Goal: Task Accomplishment & Management: Use online tool/utility

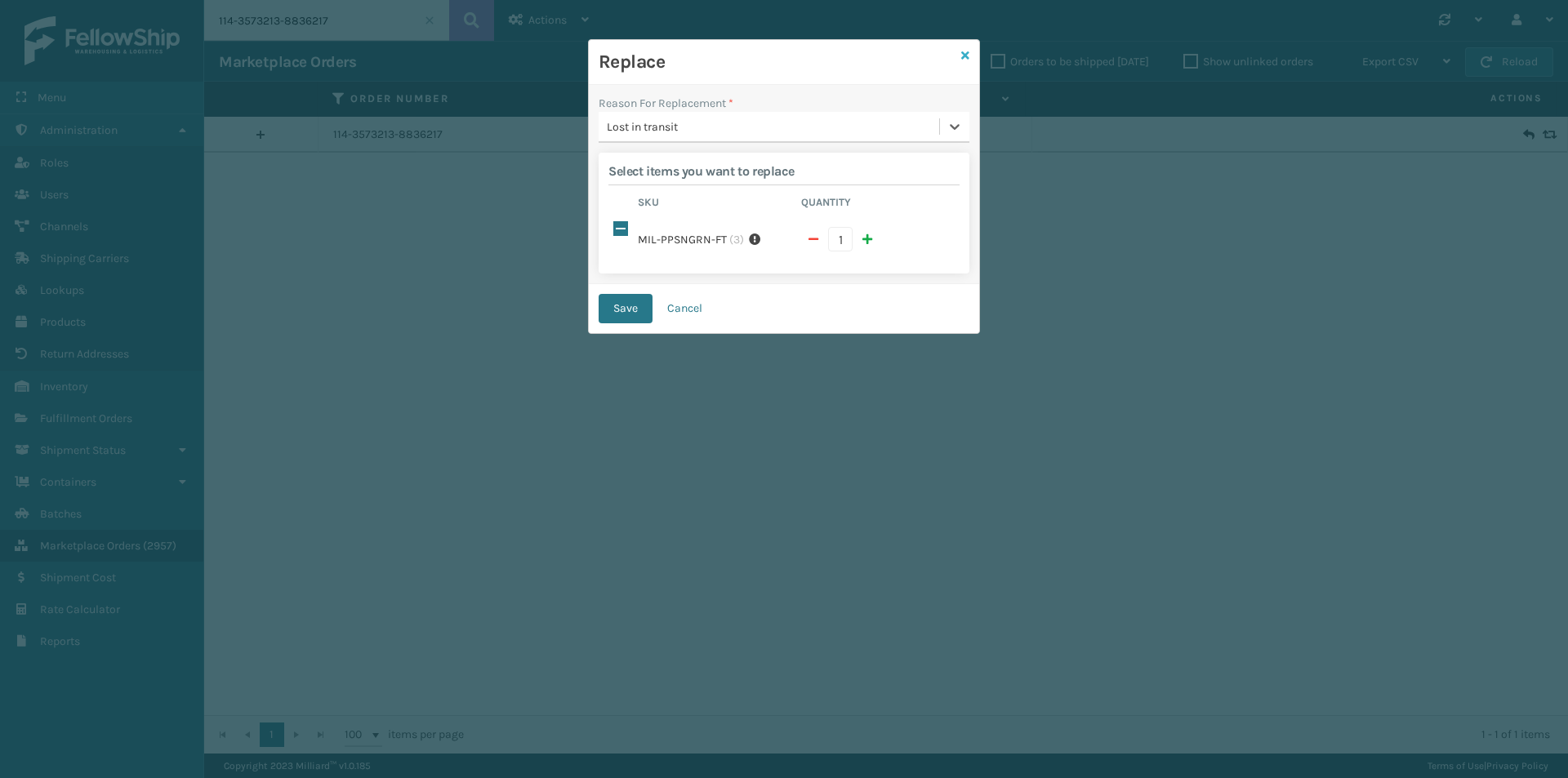
click at [969, 55] on icon at bounding box center [965, 56] width 8 height 11
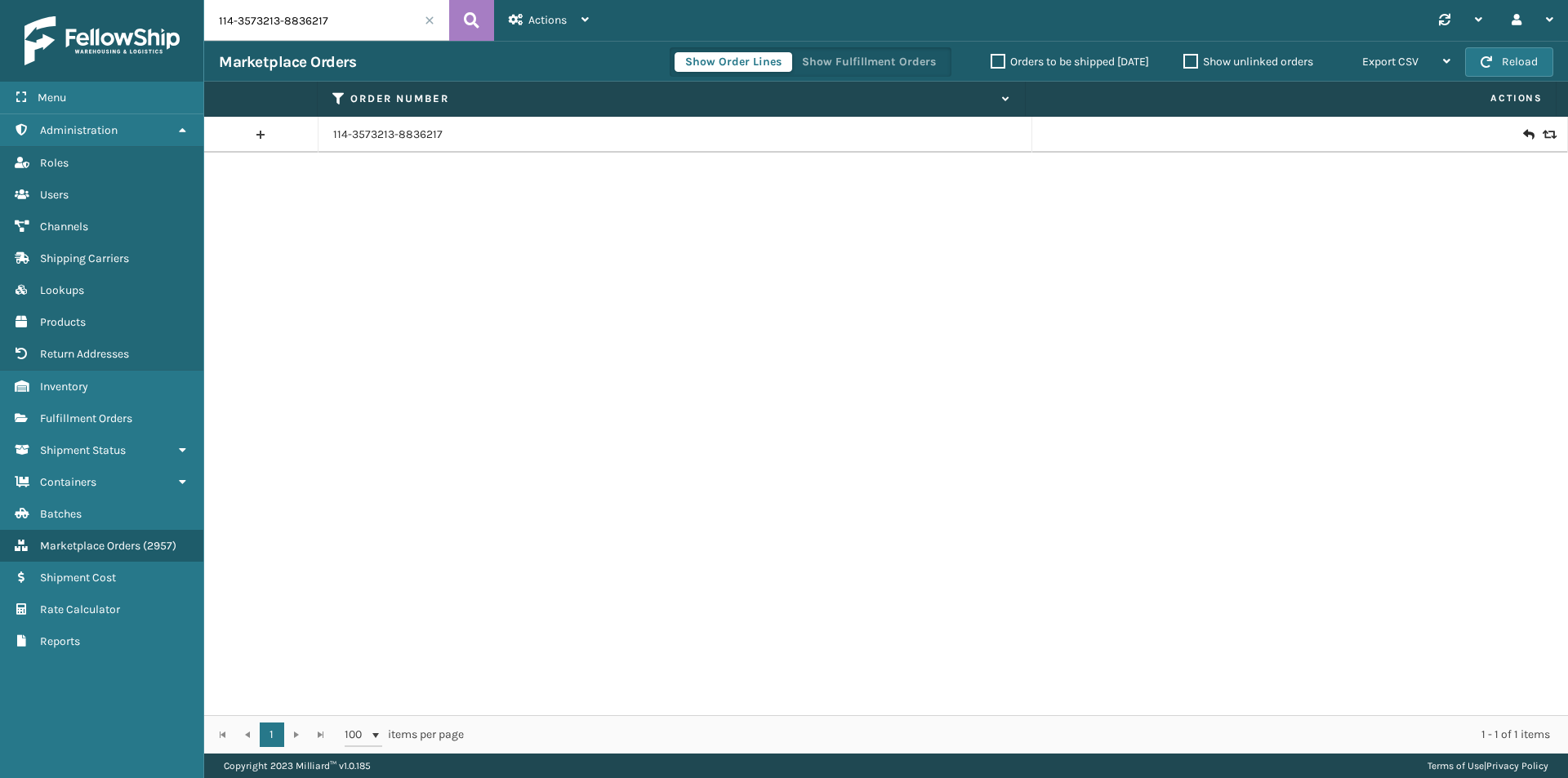
click at [379, 32] on input "114-3573213-8836217" at bounding box center [326, 20] width 245 height 41
paste input "2006090-3446613"
type input "114-2006090-3446613"
click at [467, 24] on icon at bounding box center [472, 20] width 16 height 24
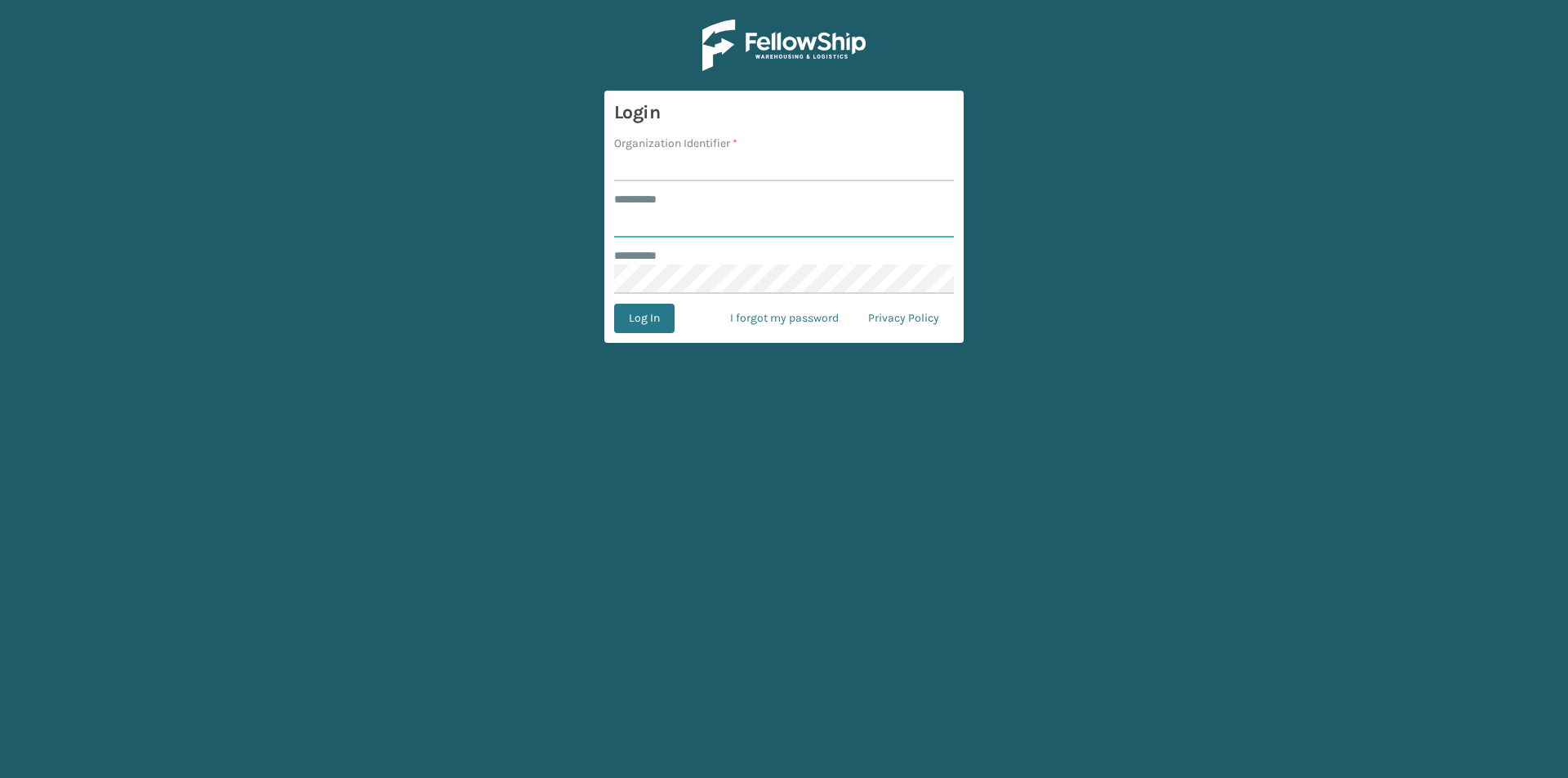
type input "******"
click at [708, 163] on input "Organization Identifier *" at bounding box center [783, 166] width 339 height 30
type input "[PERSON_NAME]"
click at [629, 315] on button "Log In" at bounding box center [644, 319] width 60 height 30
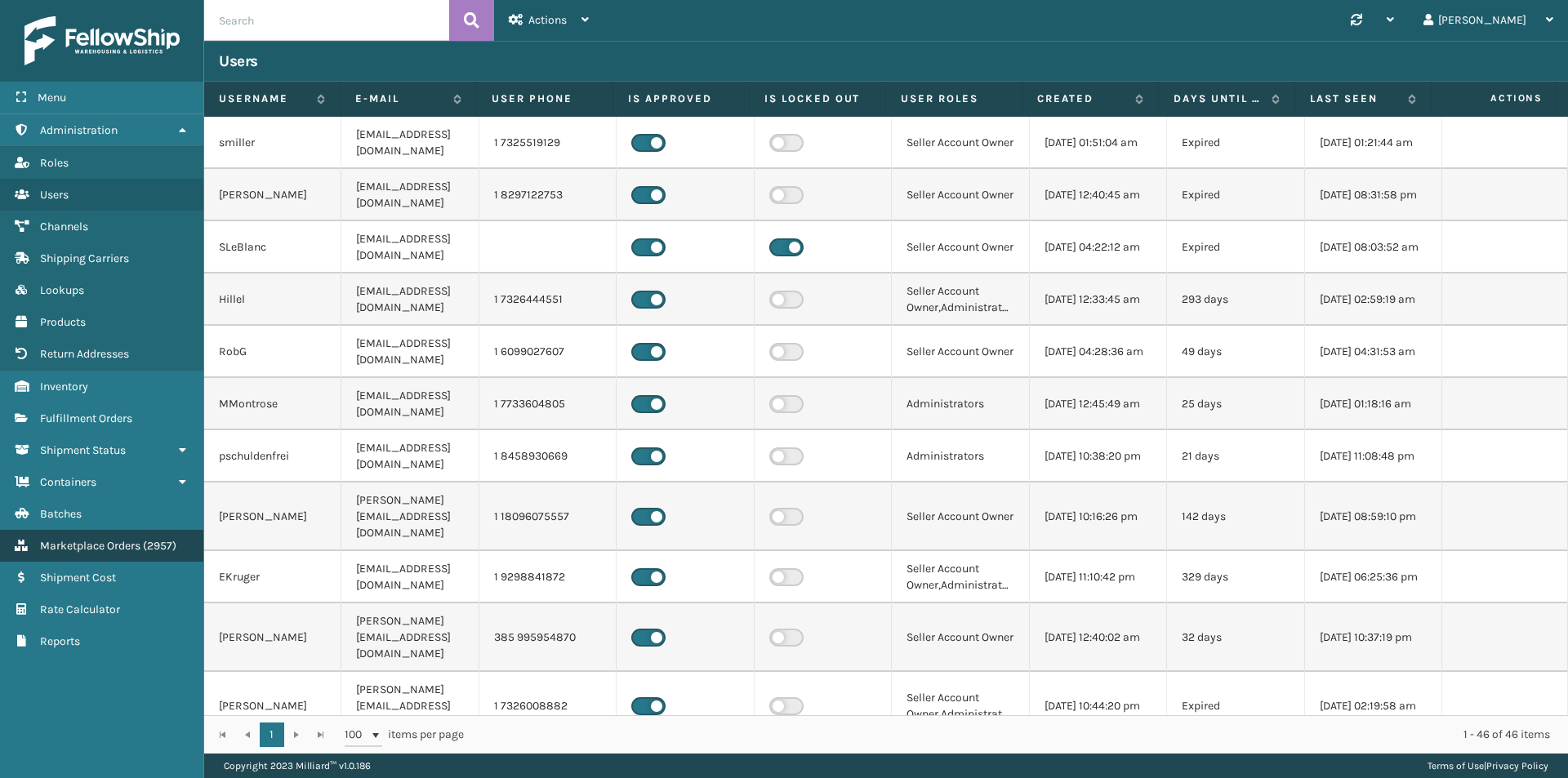
click at [165, 539] on span "( 2957 )" at bounding box center [160, 546] width 33 height 14
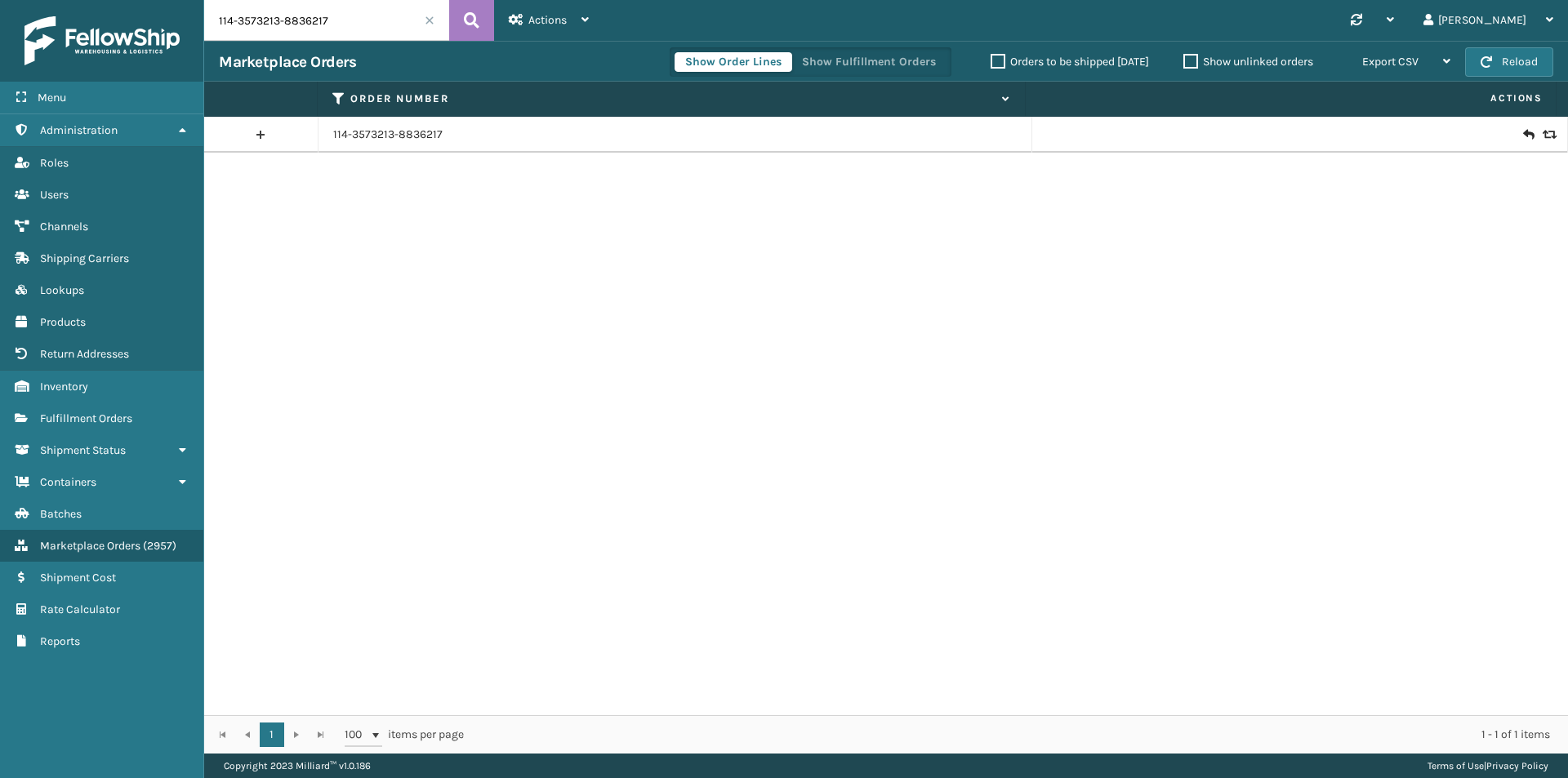
click at [404, 31] on input "114-3573213-8836217" at bounding box center [326, 20] width 245 height 41
paste input "2006090-3446613"
type input "114-2006090-3446613"
click at [475, 22] on icon at bounding box center [472, 20] width 16 height 24
click at [1523, 137] on icon at bounding box center [1528, 135] width 10 height 17
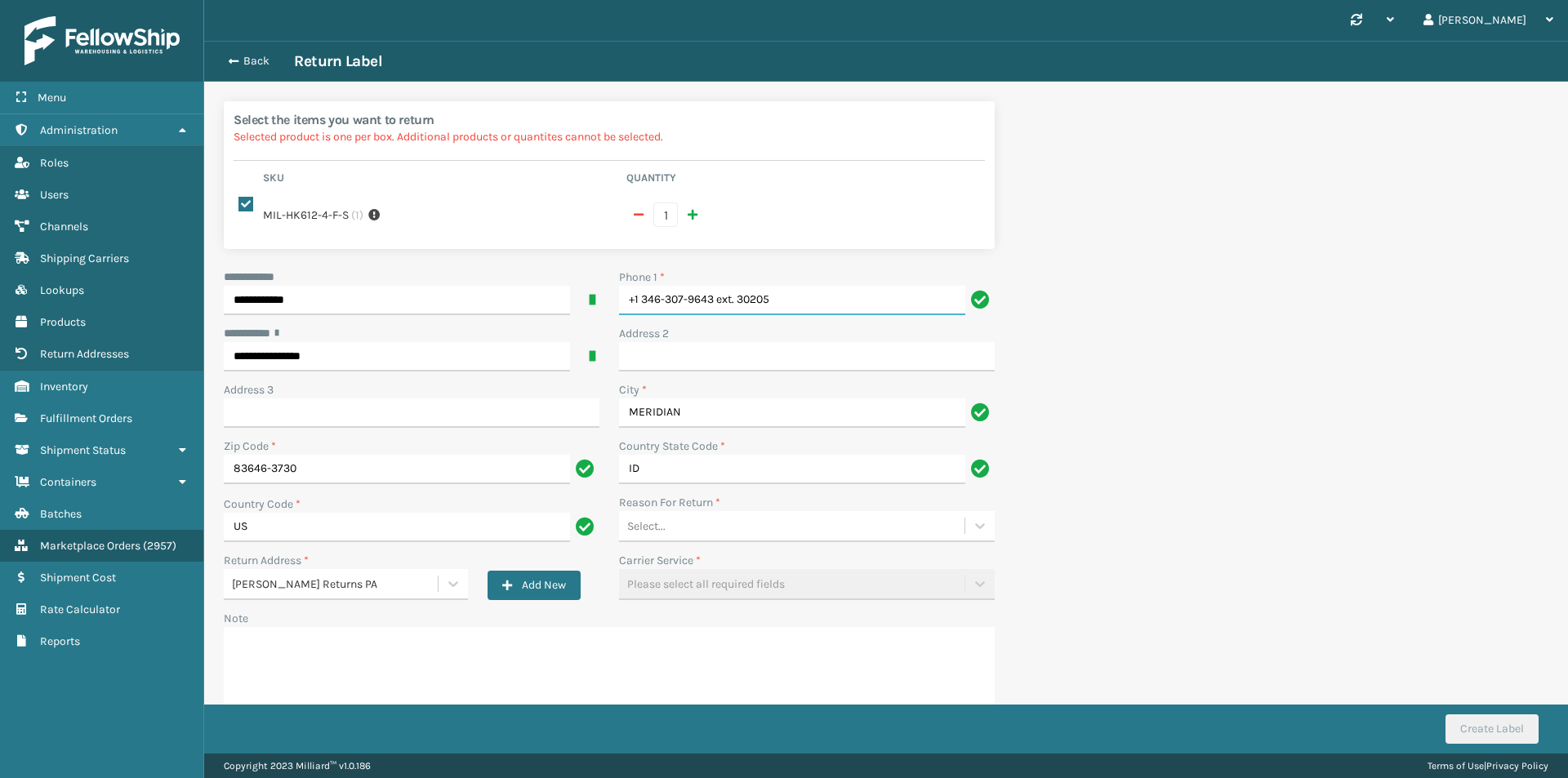
drag, startPoint x: 799, startPoint y: 298, endPoint x: 644, endPoint y: 298, distance: 155.0
click at [644, 298] on input "+1 346-307-9643 ext. 30205" at bounding box center [792, 300] width 346 height 30
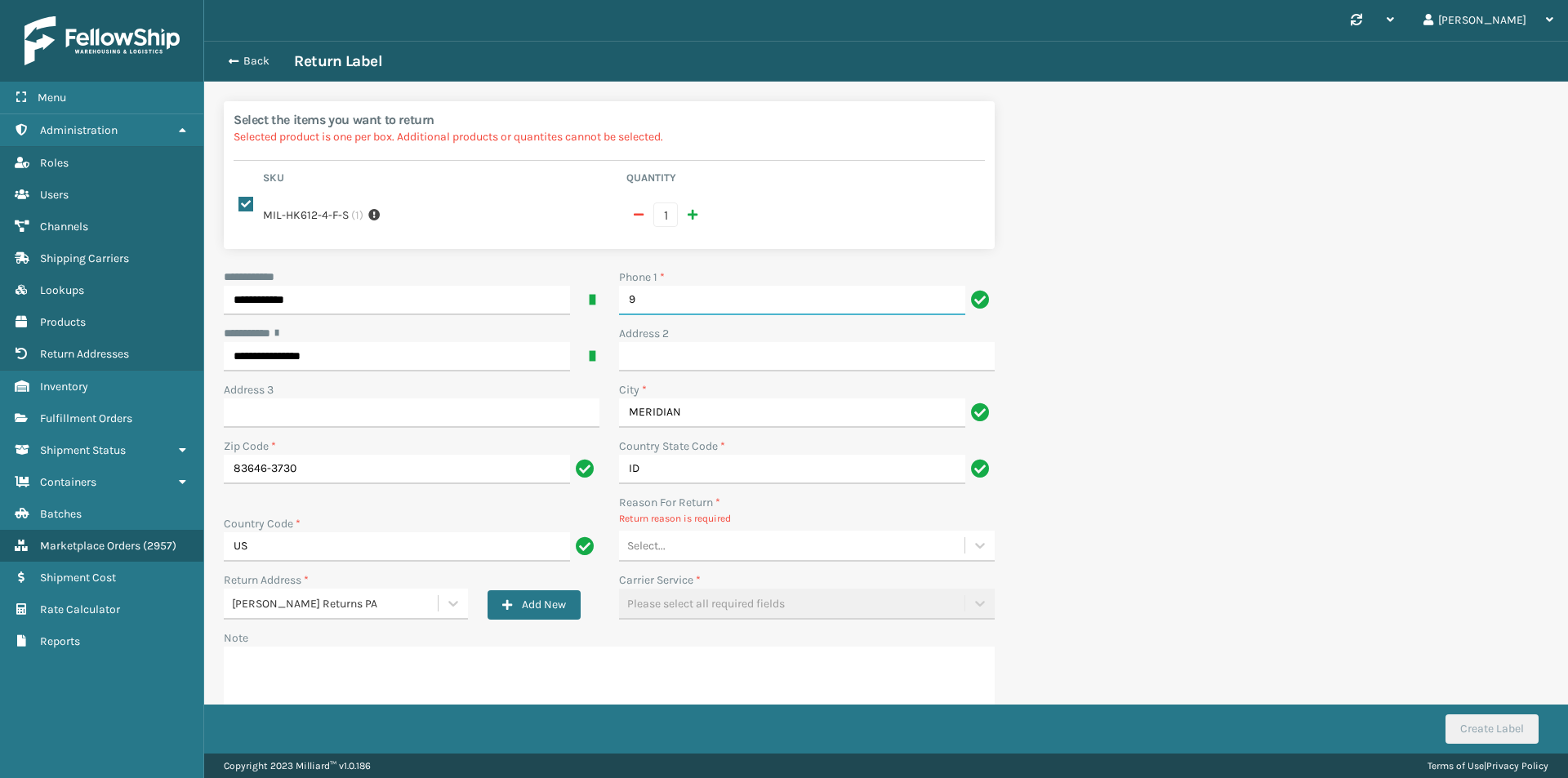
type input "9999999999"
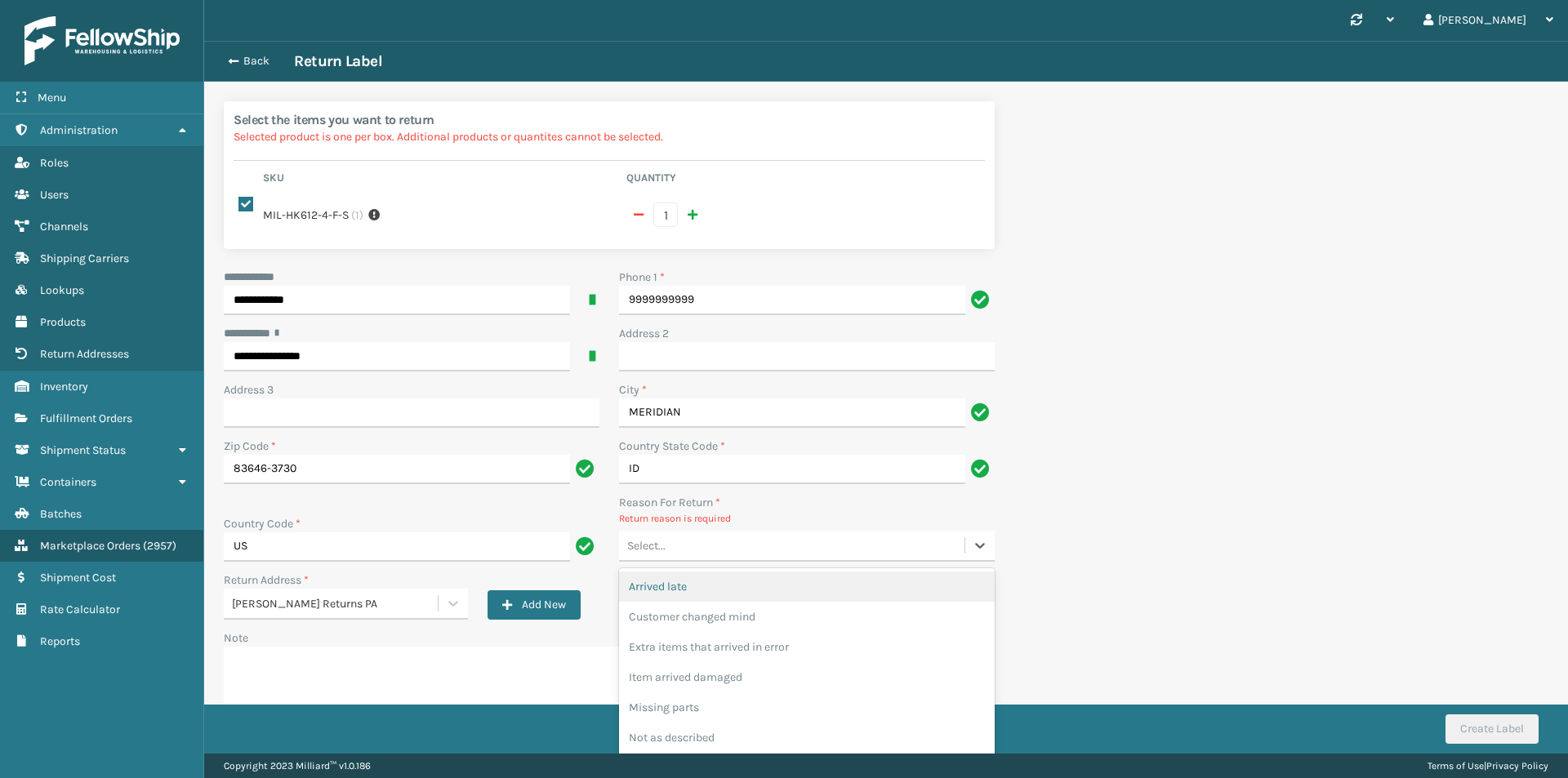
click at [716, 535] on div "Select..." at bounding box center [791, 546] width 345 height 27
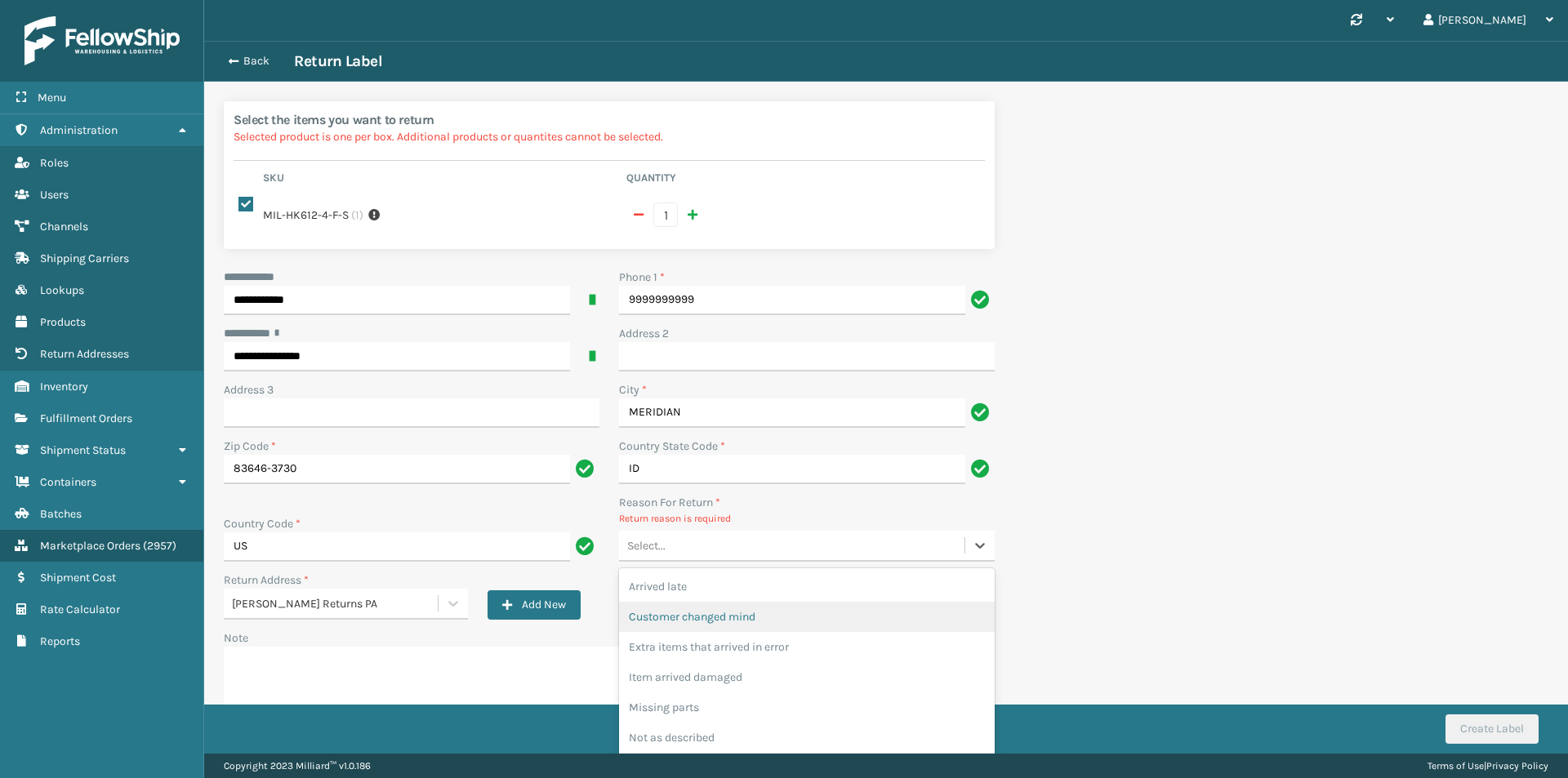
click at [720, 615] on div "Customer changed mind" at bounding box center [807, 616] width 376 height 30
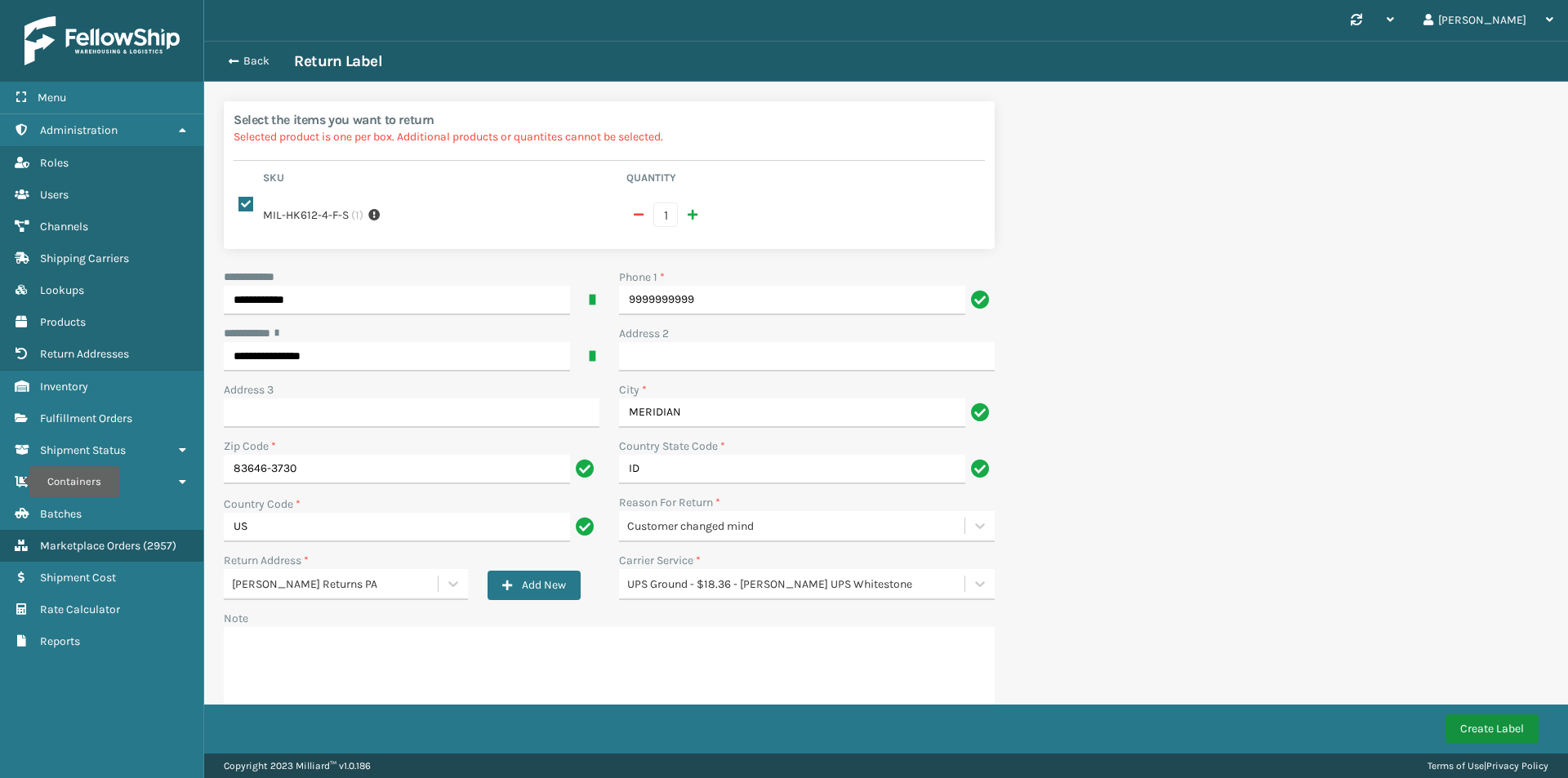
click at [1521, 731] on button "Create Label" at bounding box center [1492, 729] width 93 height 30
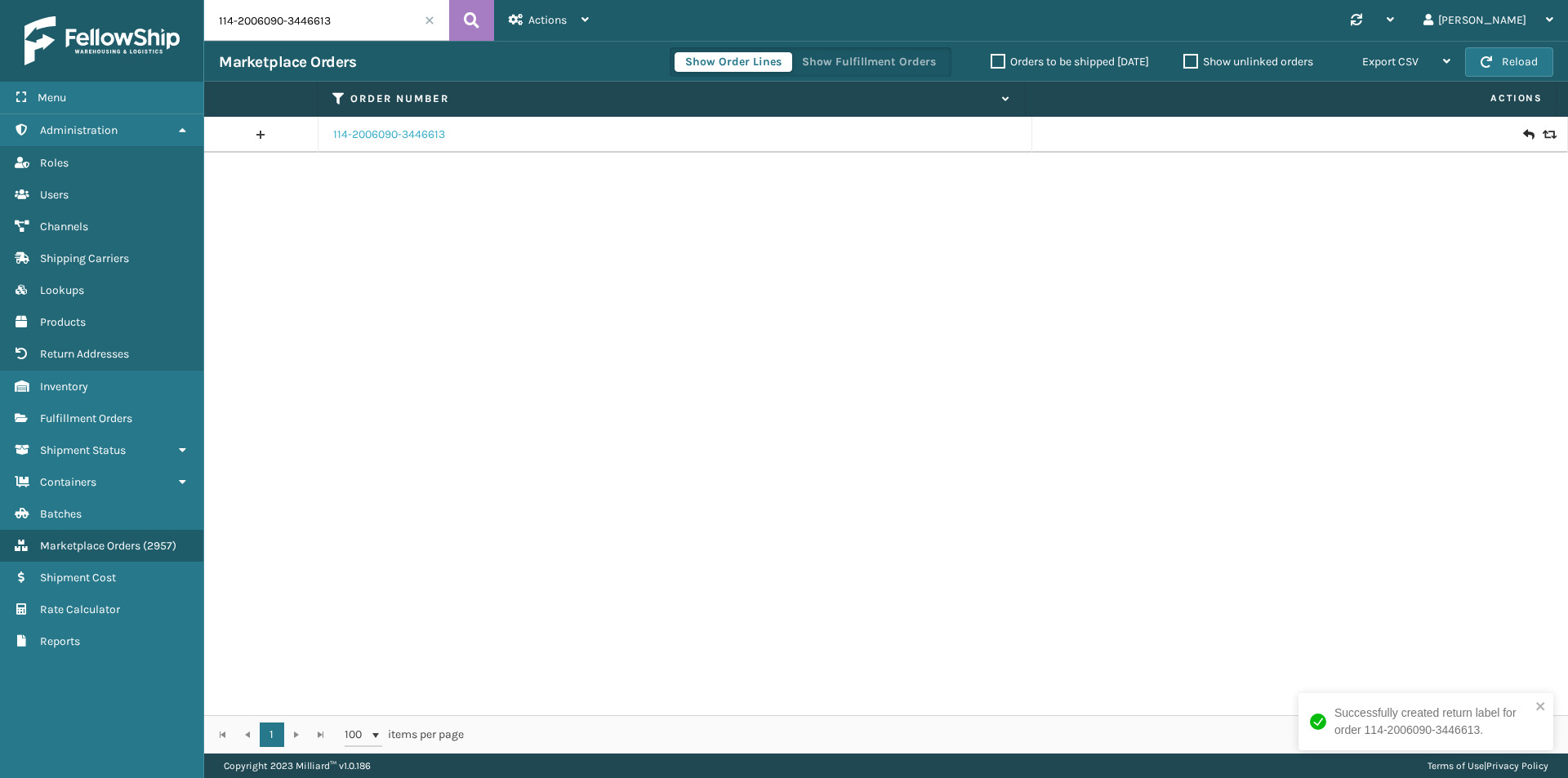
click at [407, 133] on link "114-2006090-3446613" at bounding box center [389, 135] width 112 height 17
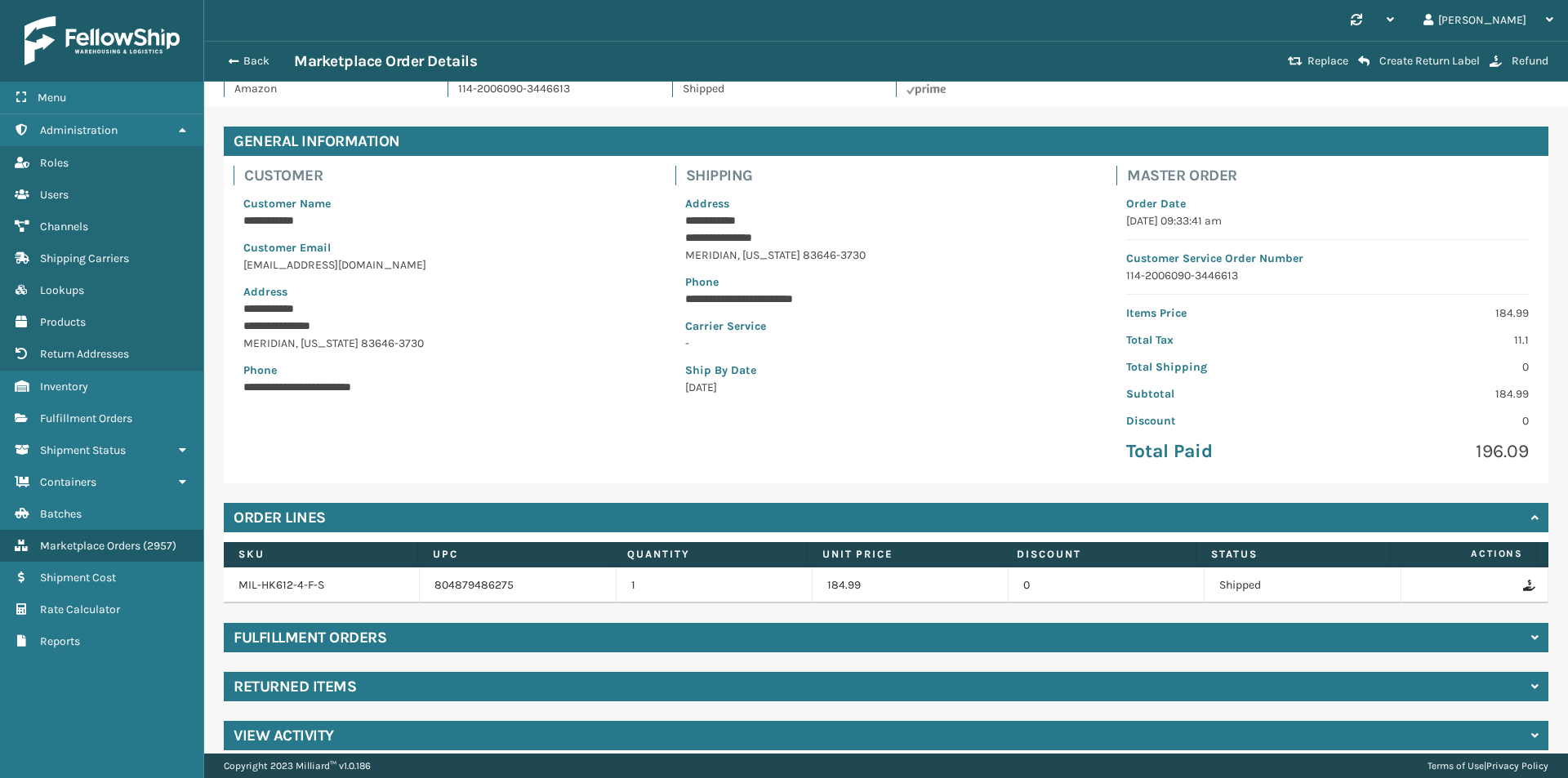
scroll to position [47, 0]
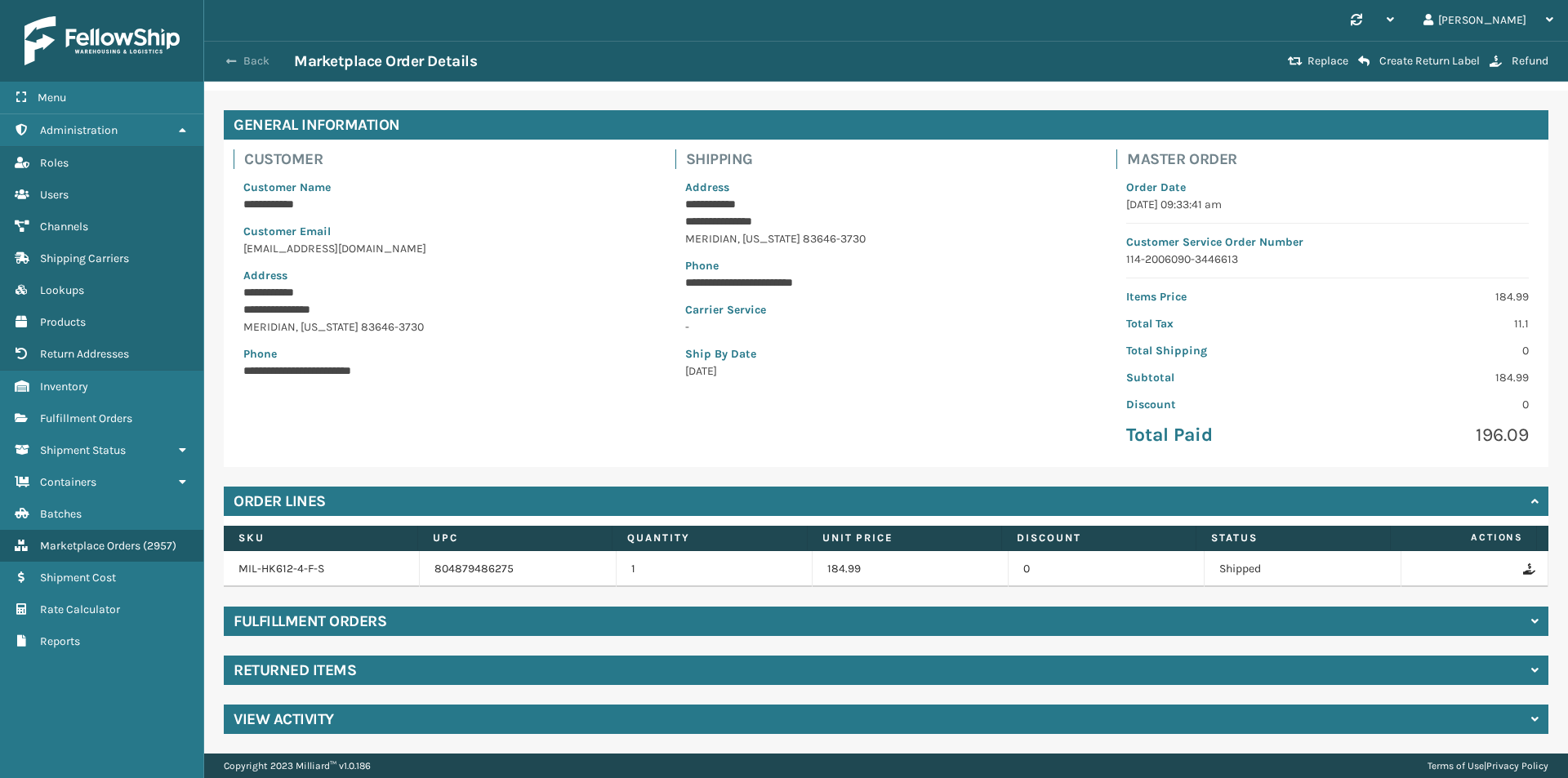
click at [233, 62] on span "button" at bounding box center [231, 61] width 10 height 11
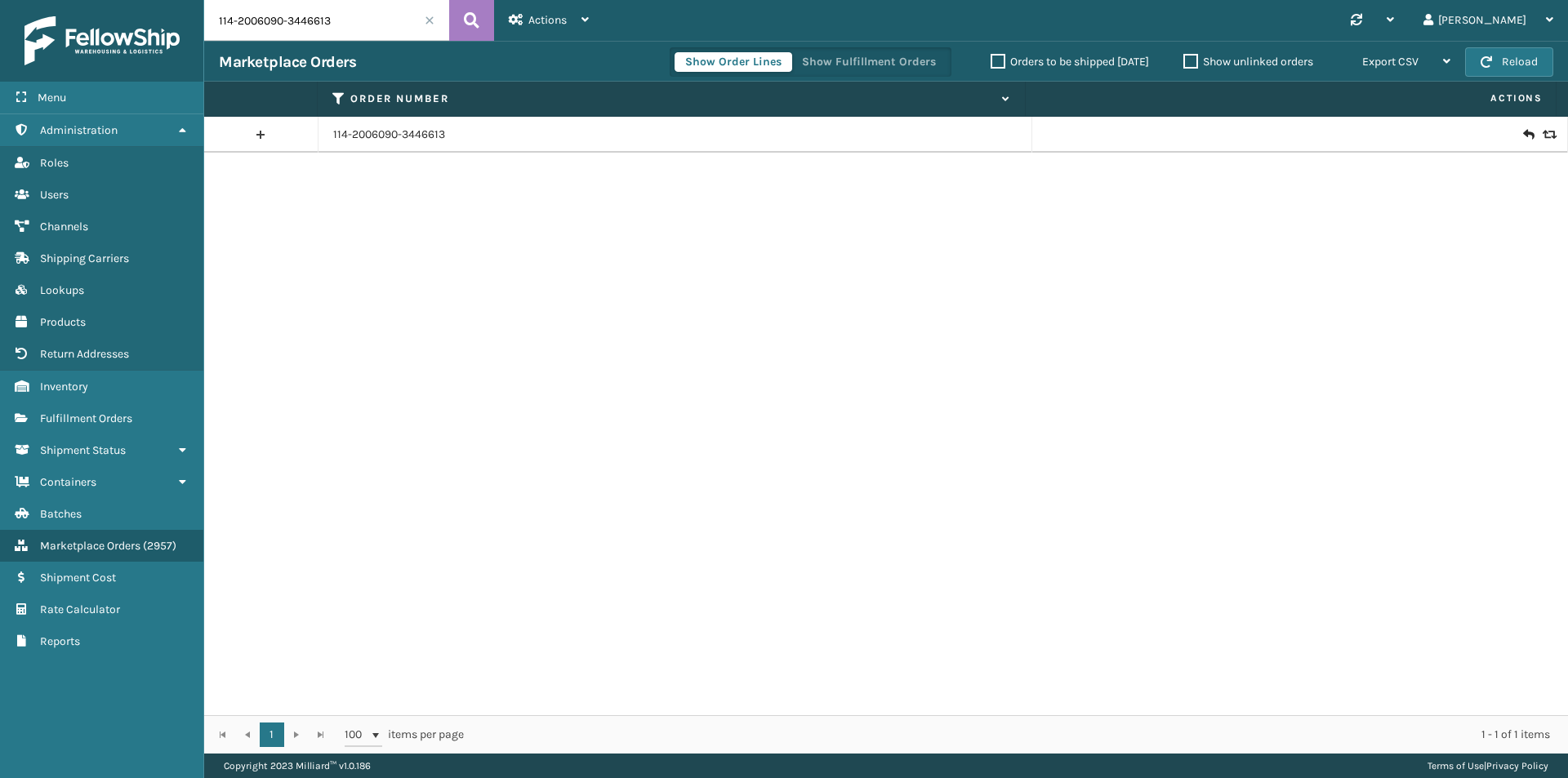
click at [365, 26] on input "114-2006090-3446613" at bounding box center [326, 20] width 245 height 41
paste input "2-0801878-7948202"
type input "112-0801878-7948202"
click at [463, 17] on button at bounding box center [472, 20] width 45 height 41
click at [1523, 129] on icon at bounding box center [1528, 135] width 10 height 17
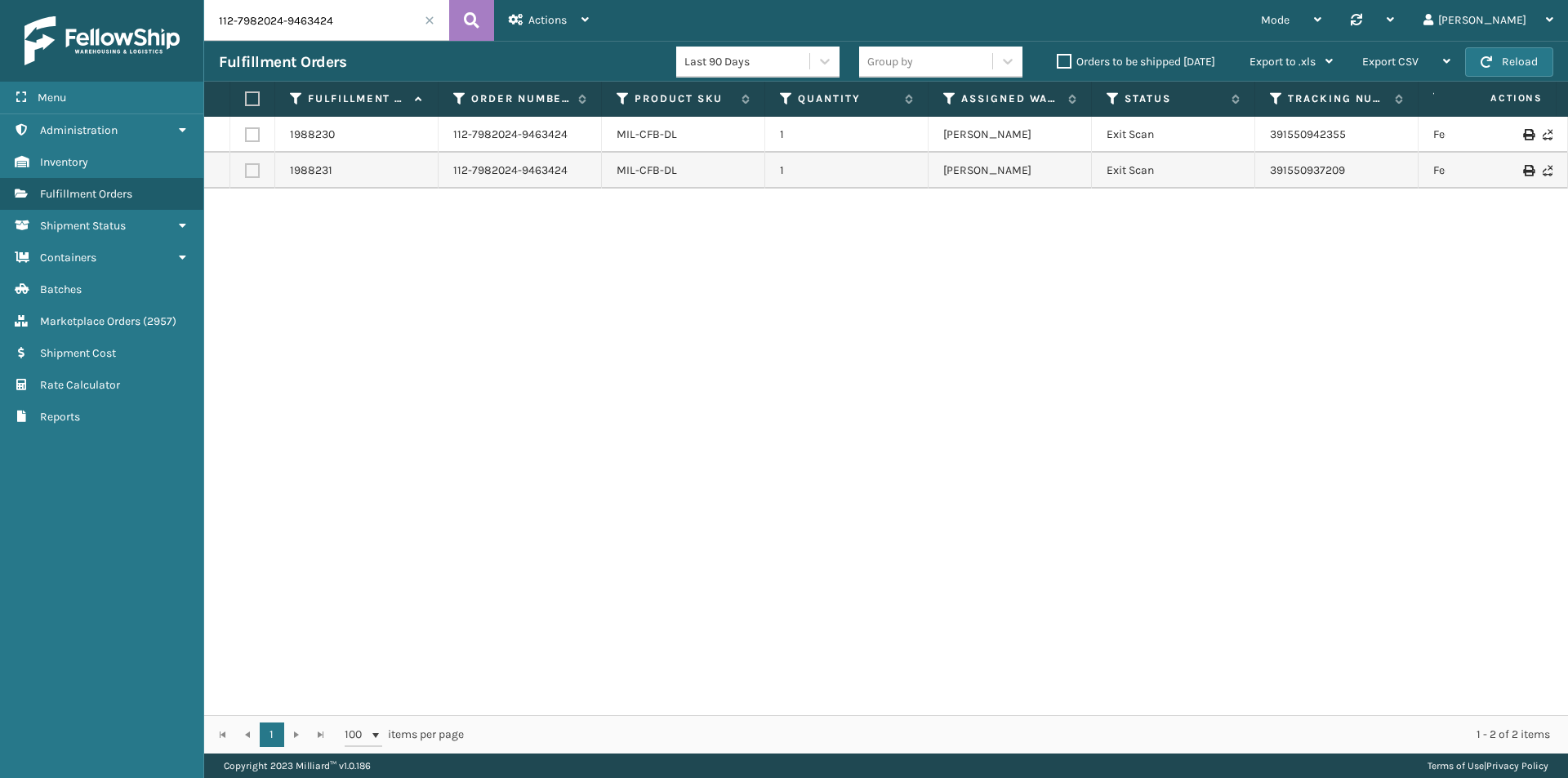
click at [355, 20] on input "112-7982024-9463424" at bounding box center [326, 20] width 245 height 41
